Goal: Find specific page/section: Find specific page/section

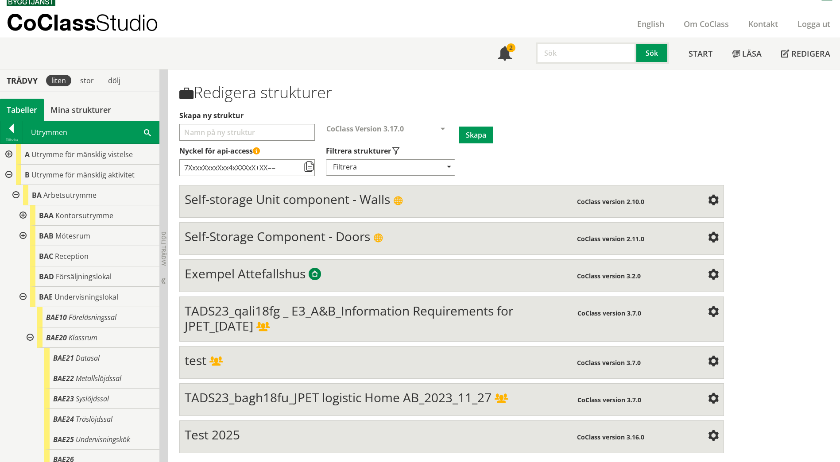
scroll to position [89, 0]
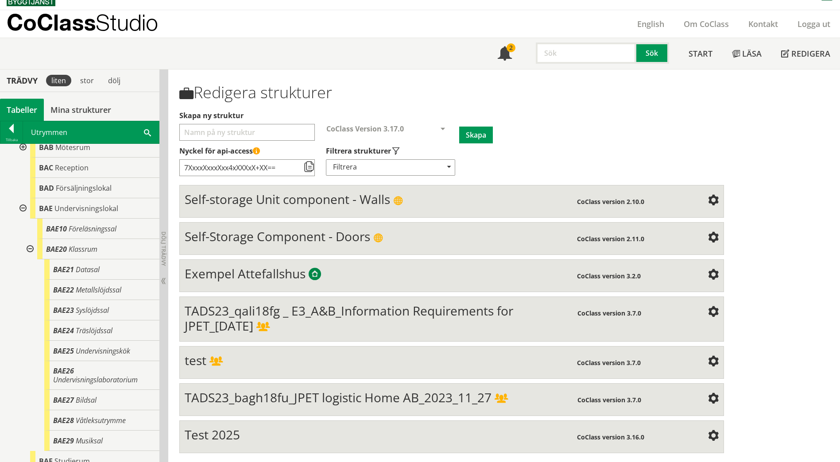
click at [143, 132] on div "Utrymmen Sök" at bounding box center [91, 132] width 136 height 22
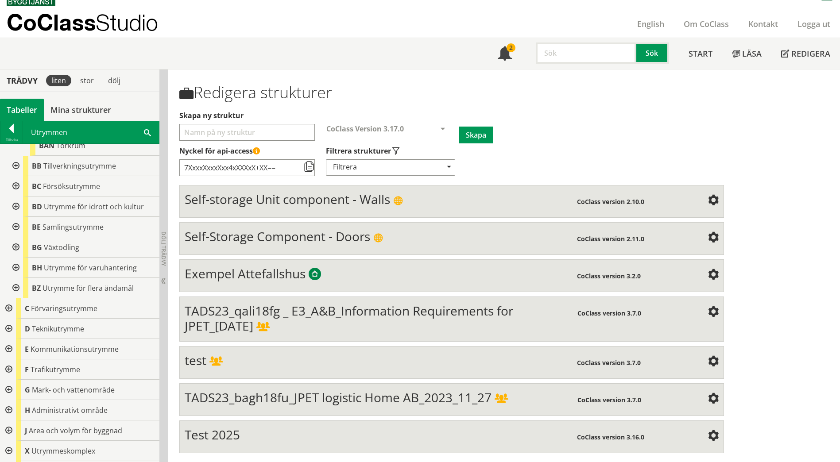
scroll to position [567, 0]
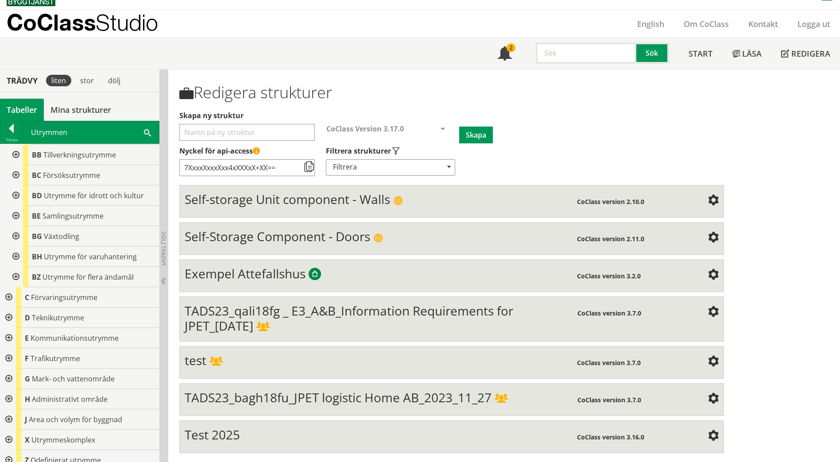
click at [9, 289] on div at bounding box center [8, 297] width 16 height 20
click at [21, 311] on div at bounding box center [15, 318] width 16 height 20
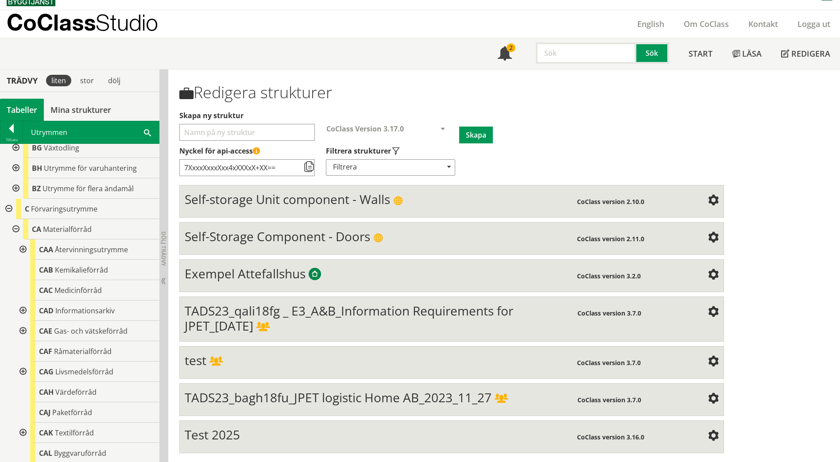
scroll to position [699, 0]
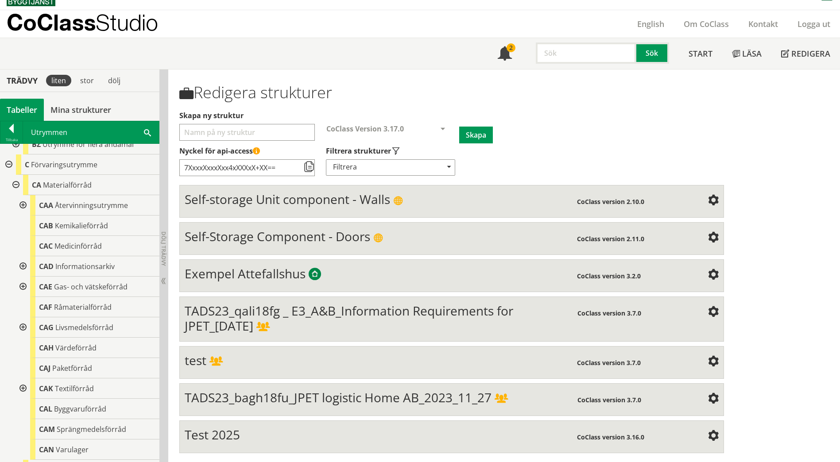
click at [23, 277] on div at bounding box center [22, 287] width 16 height 20
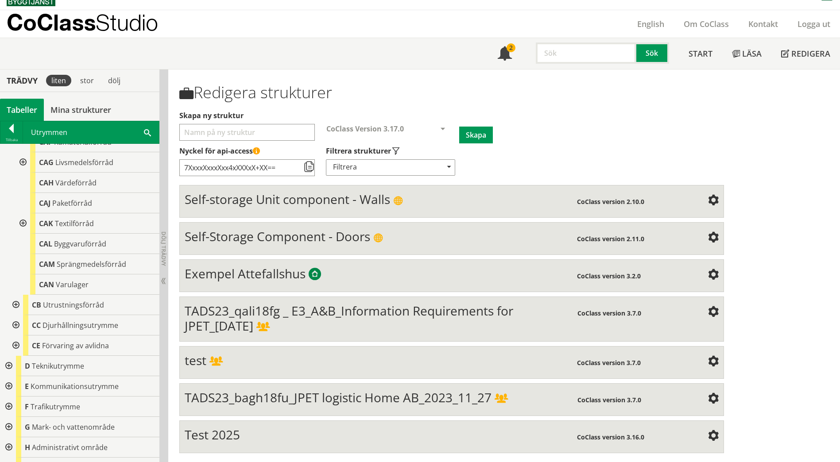
scroll to position [921, 0]
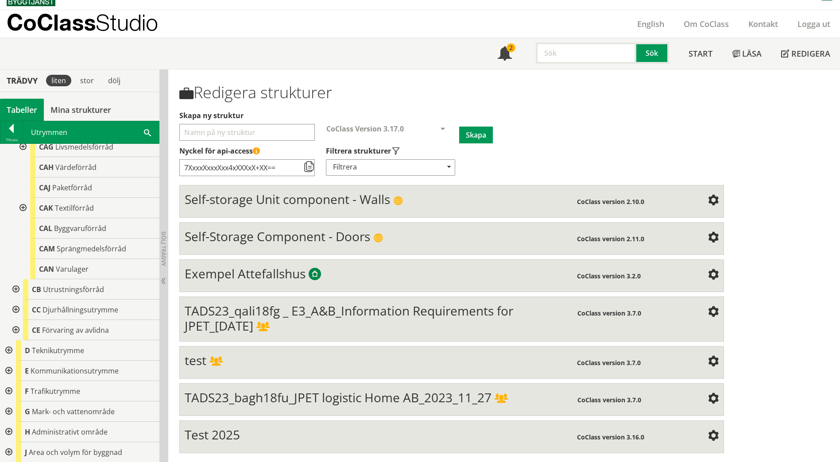
click at [21, 198] on div at bounding box center [22, 208] width 16 height 20
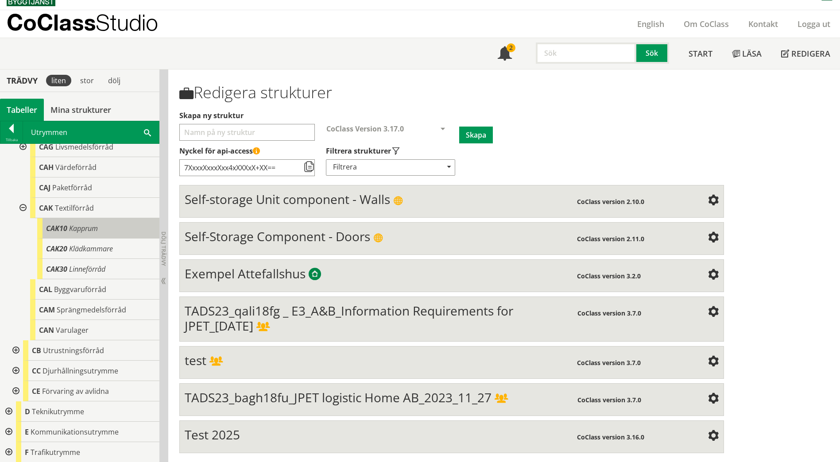
click at [101, 219] on div "CAK10 Kapprum" at bounding box center [98, 228] width 122 height 20
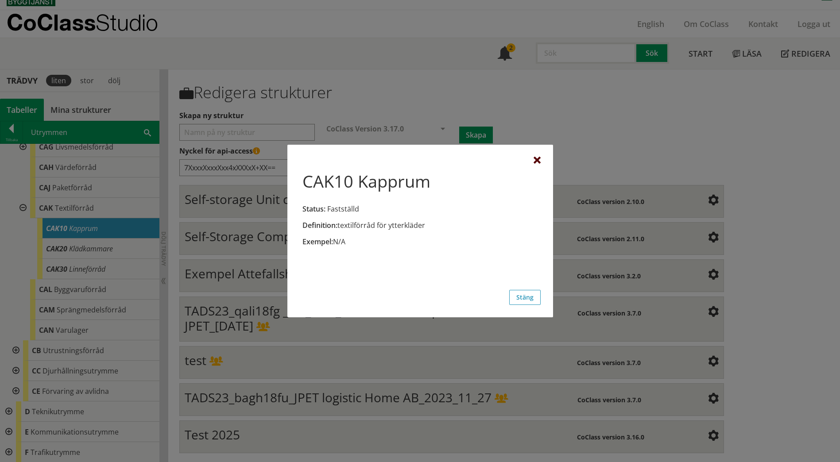
click at [535, 161] on div at bounding box center [537, 160] width 7 height 7
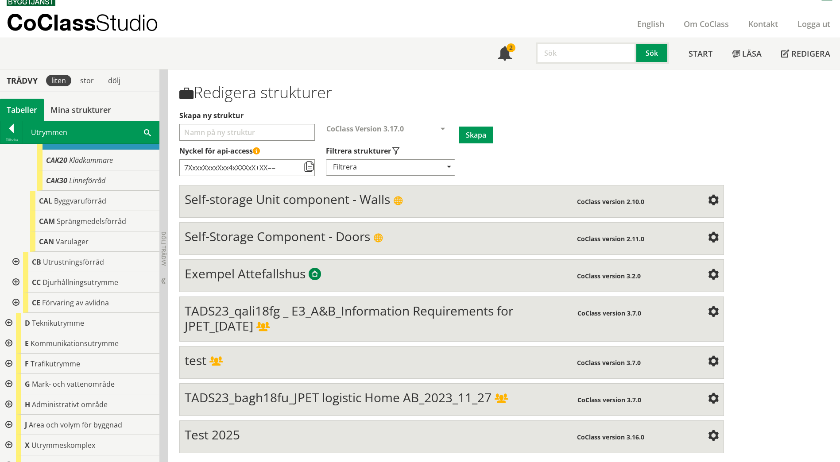
scroll to position [1015, 0]
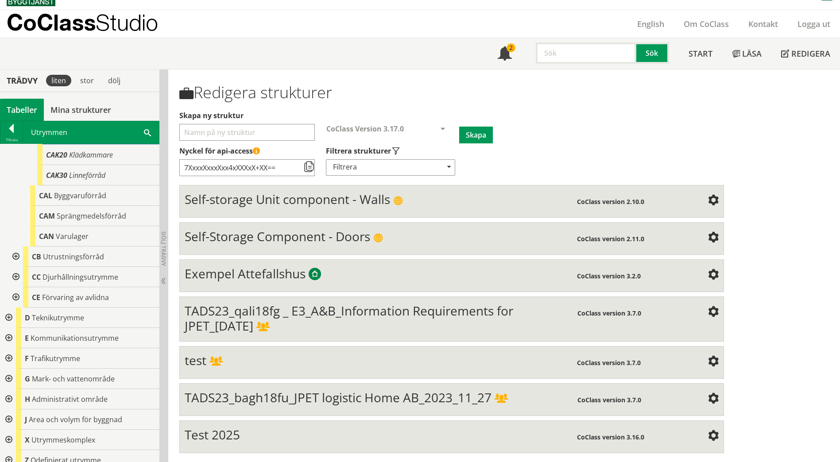
click at [8, 308] on div at bounding box center [8, 318] width 16 height 20
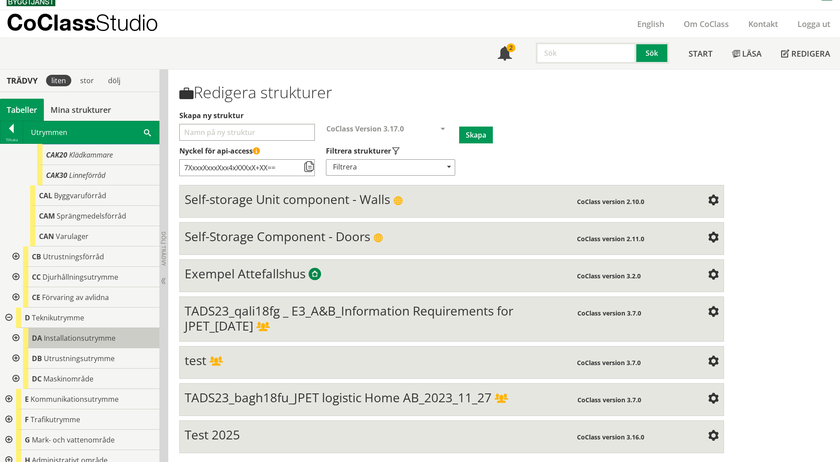
click at [76, 334] on span "Installationsutrymme" at bounding box center [80, 339] width 72 height 10
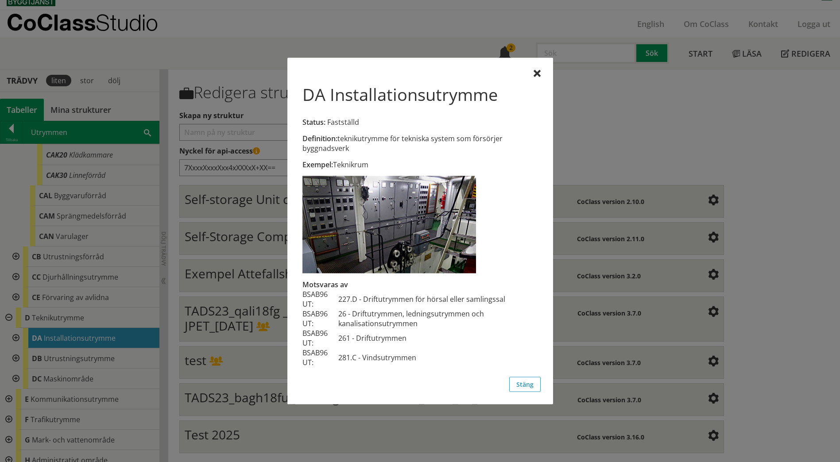
click at [84, 350] on div at bounding box center [420, 231] width 840 height 462
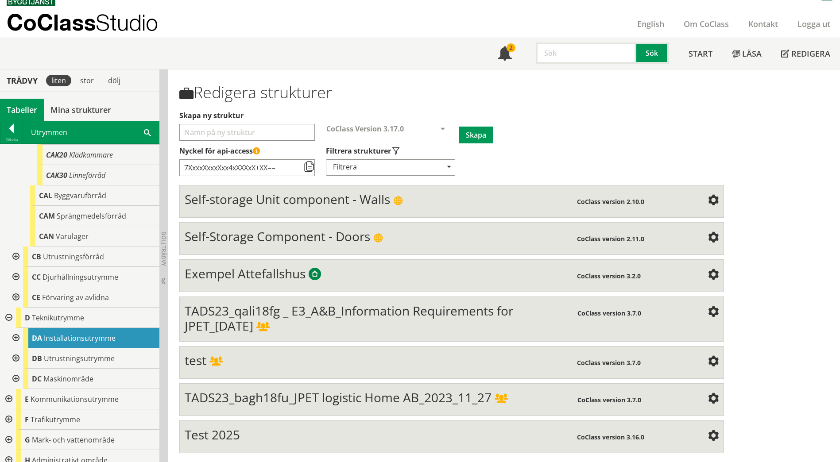
click at [84, 354] on span "Utrustningsutrymme" at bounding box center [79, 359] width 71 height 10
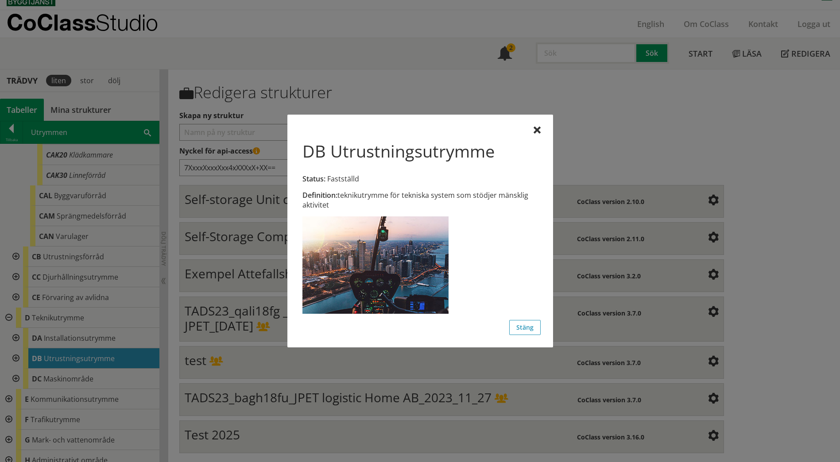
click at [74, 366] on div at bounding box center [420, 231] width 840 height 462
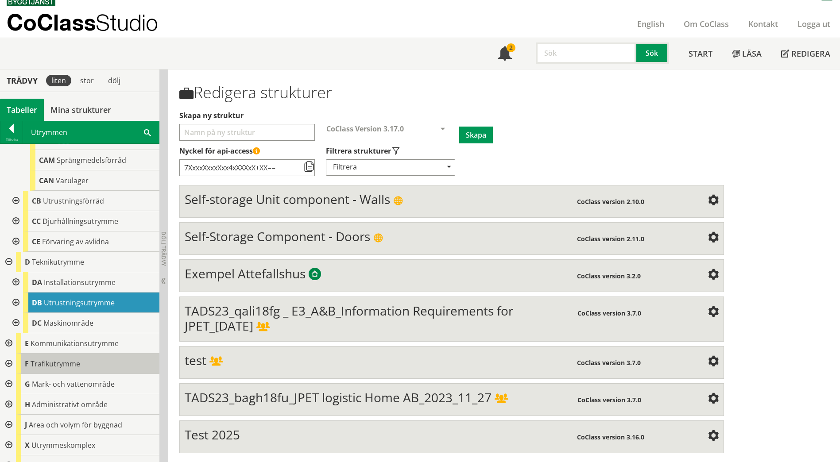
scroll to position [1076, 0]
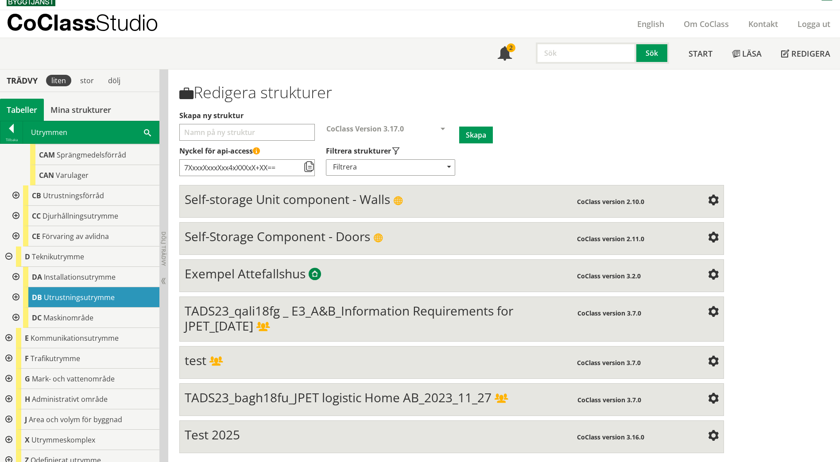
click at [13, 269] on div at bounding box center [15, 277] width 16 height 20
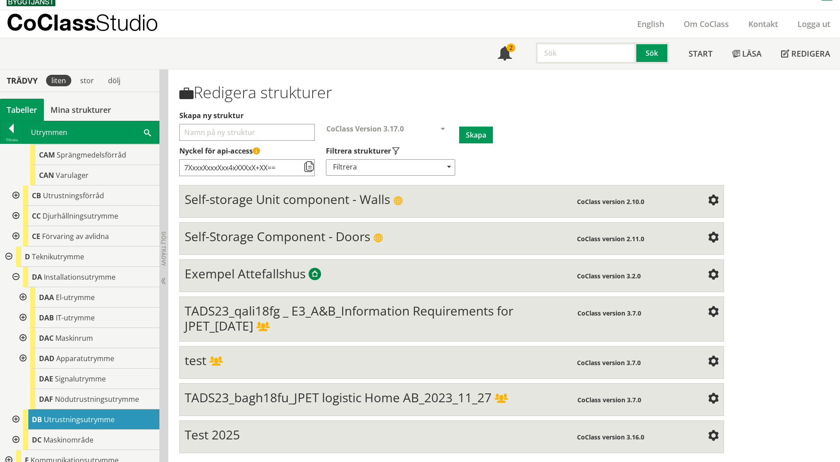
click at [24, 351] on div at bounding box center [22, 359] width 16 height 20
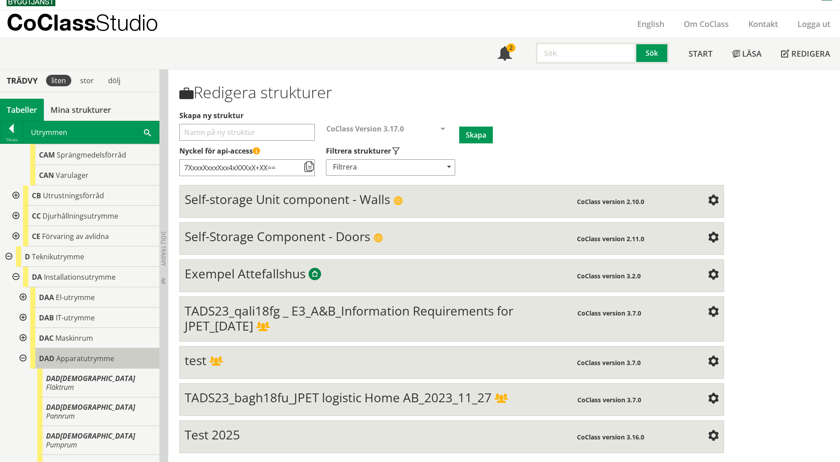
scroll to position [1120, 0]
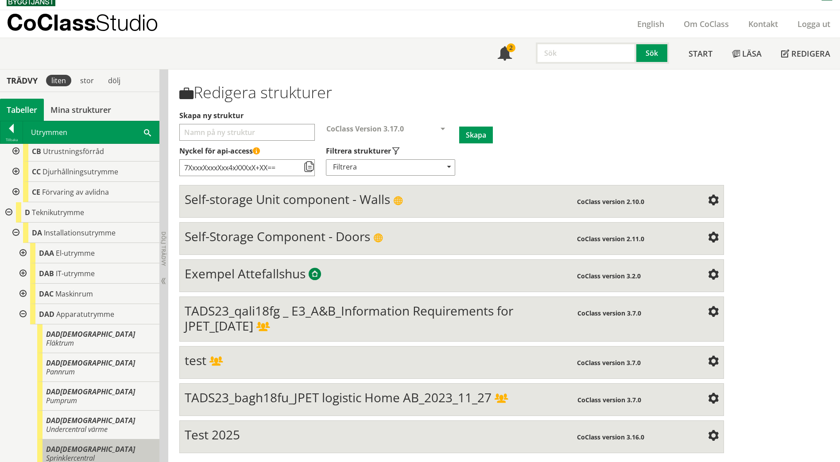
click at [95, 454] on span "Sprinklercentral" at bounding box center [70, 459] width 49 height 10
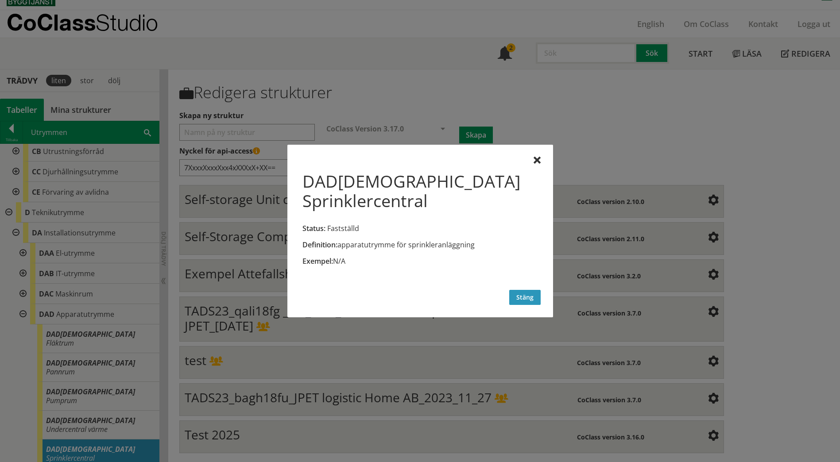
click at [531, 297] on button "Stäng" at bounding box center [524, 297] width 31 height 15
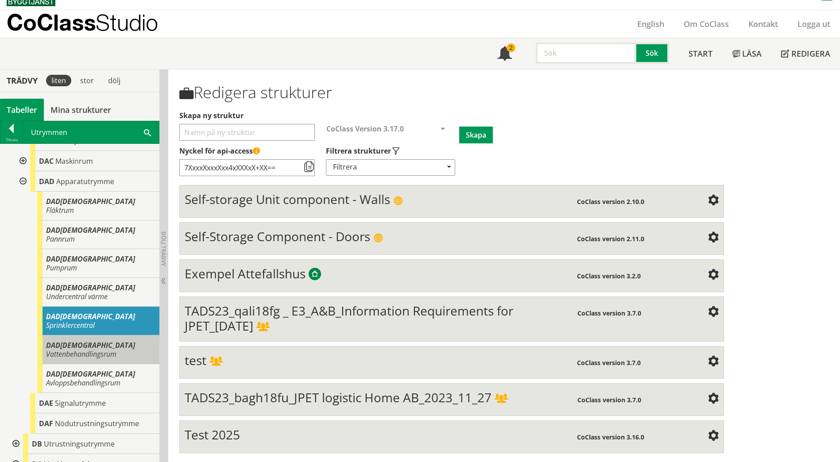
scroll to position [1209, 0]
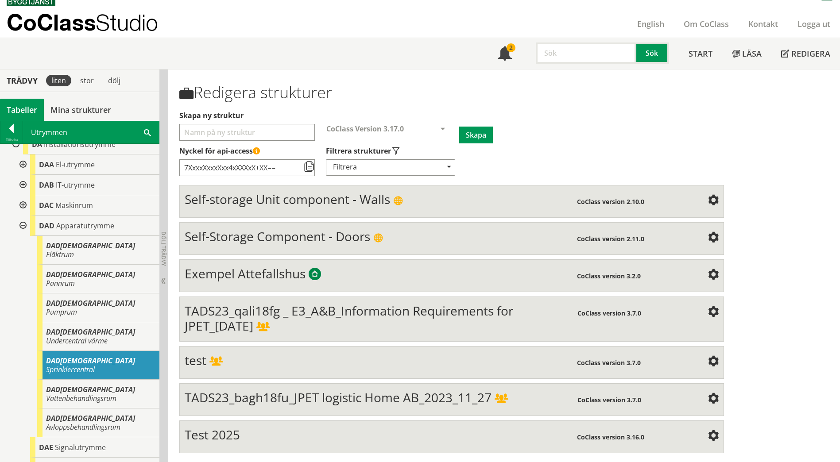
click at [27, 197] on div at bounding box center [22, 205] width 16 height 20
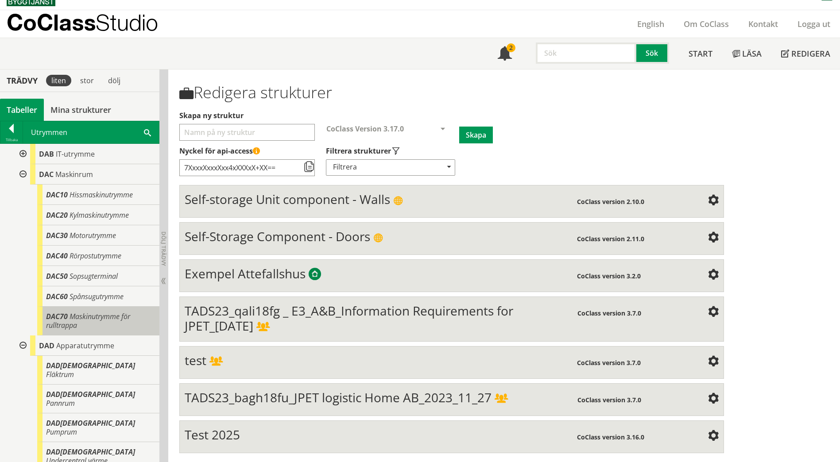
scroll to position [1253, 0]
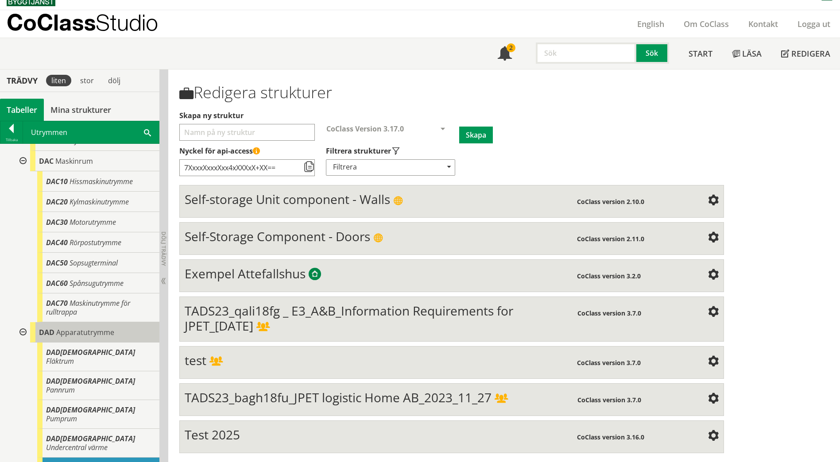
click at [97, 328] on span "Apparatutrymme" at bounding box center [85, 333] width 58 height 10
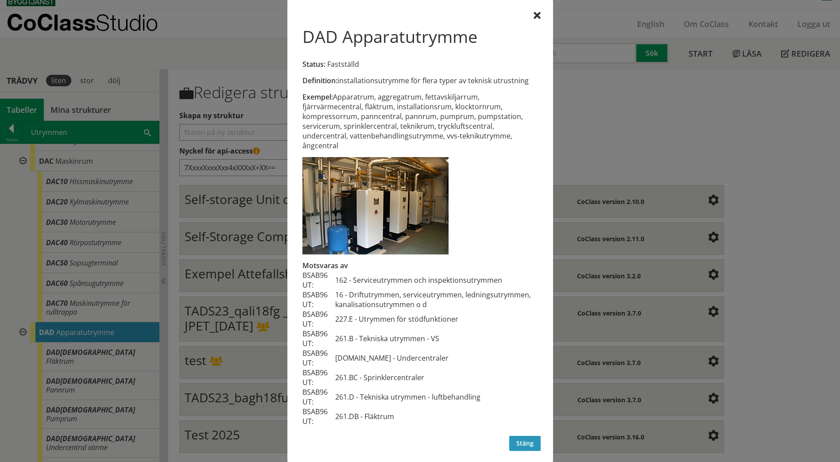
click at [520, 444] on button "Stäng" at bounding box center [524, 443] width 31 height 15
